Goal: Information Seeking & Learning: Learn about a topic

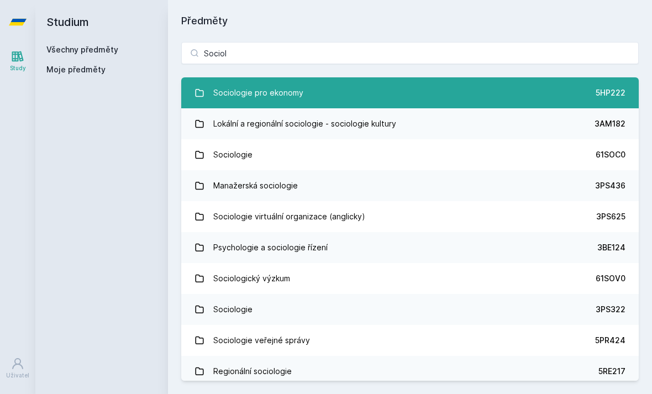
type input "Sociol"
click at [230, 91] on div "Sociologie pro ekonomy" at bounding box center [258, 93] width 90 height 22
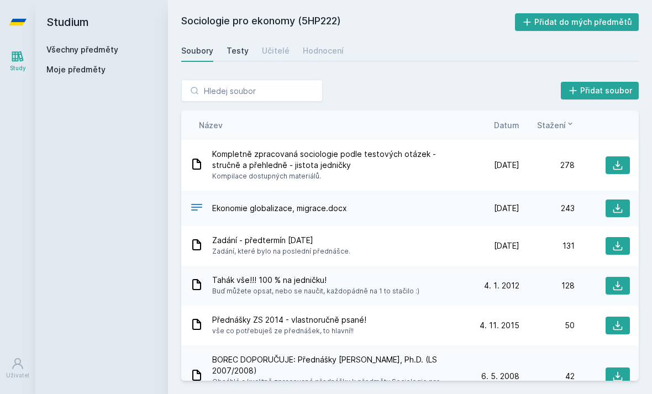
click at [236, 48] on div "Testy" at bounding box center [237, 50] width 22 height 11
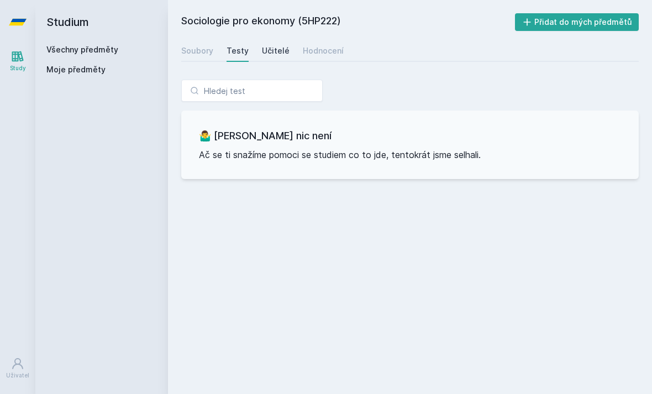
click at [277, 49] on div "Učitelé" at bounding box center [276, 50] width 28 height 11
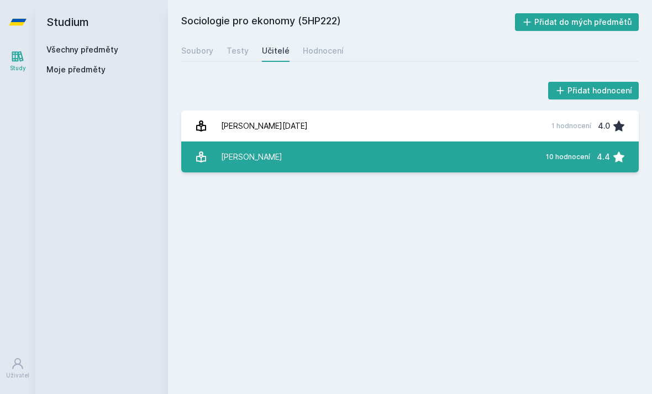
click at [255, 163] on div "[PERSON_NAME]" at bounding box center [251, 157] width 61 height 22
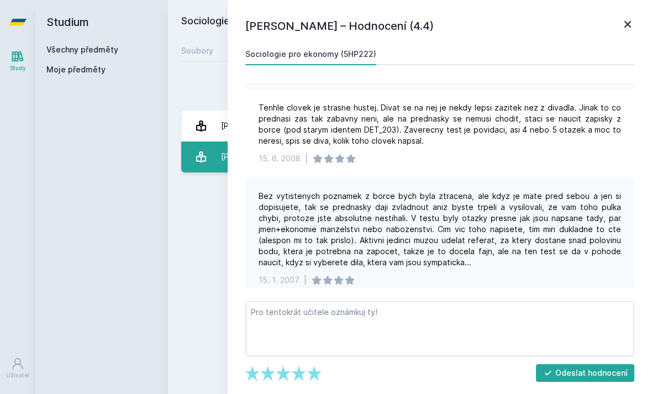
scroll to position [579, 0]
click at [627, 29] on icon at bounding box center [627, 24] width 13 height 13
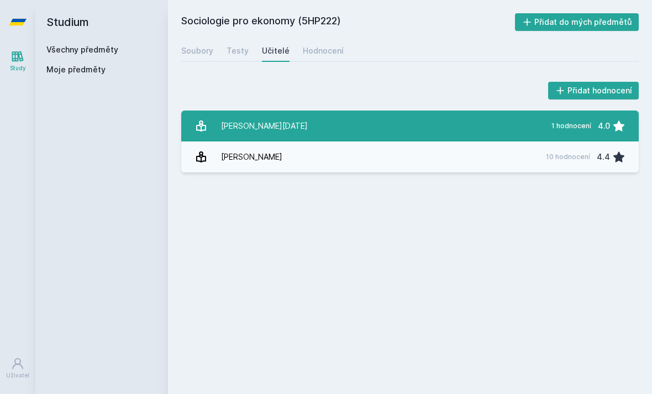
click at [322, 117] on link "[PERSON_NAME][DATE] 1 hodnocení 4.0" at bounding box center [409, 125] width 457 height 31
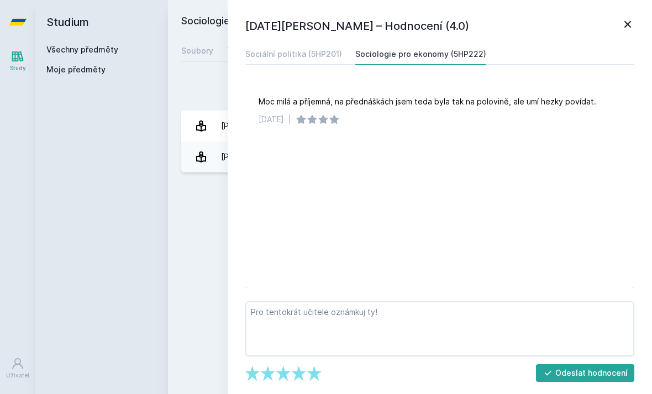
click at [625, 30] on icon at bounding box center [627, 24] width 13 height 13
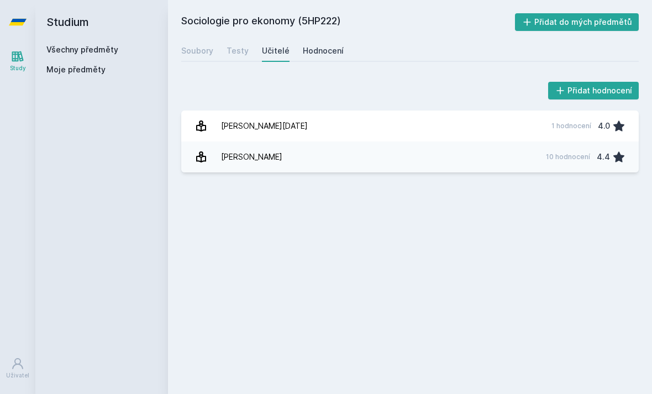
click at [320, 57] on link "Hodnocení" at bounding box center [323, 51] width 41 height 22
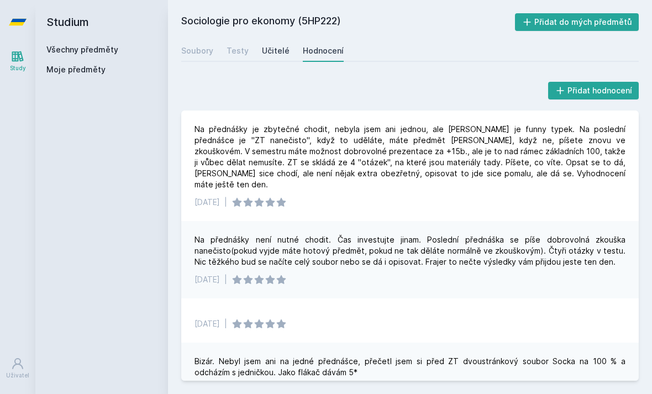
click at [284, 45] on link "Učitelé" at bounding box center [276, 51] width 28 height 22
